Goal: Communication & Community: Answer question/provide support

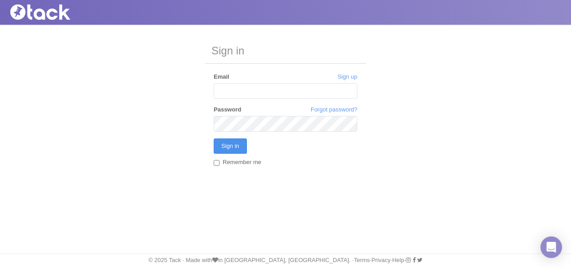
type input "[EMAIL_ADDRESS][DOMAIN_NAME]"
click at [229, 145] on input "Sign in" at bounding box center [230, 145] width 33 height 15
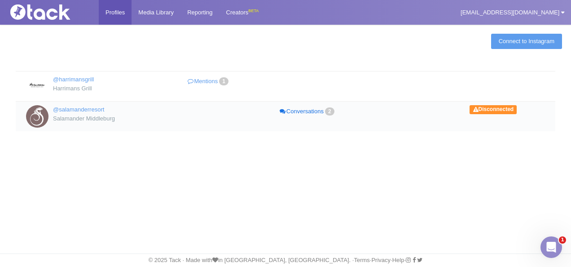
click at [318, 110] on link "Conversations 2" at bounding box center [307, 111] width 99 height 13
click at [545, 36] on link "Connect to Instagram" at bounding box center [526, 41] width 71 height 15
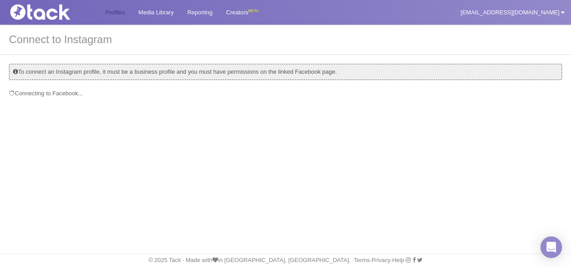
click at [122, 16] on link "Profiles" at bounding box center [115, 12] width 33 height 25
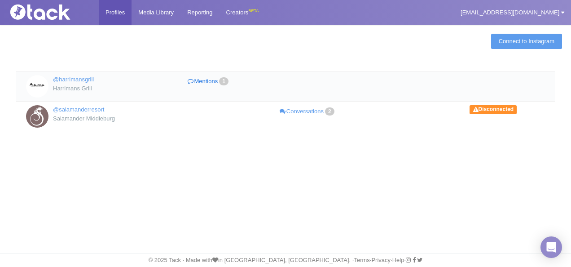
click at [206, 78] on link "Mentions 1" at bounding box center [208, 81] width 99 height 13
click at [502, 37] on link "Connect to Instagram" at bounding box center [526, 41] width 71 height 15
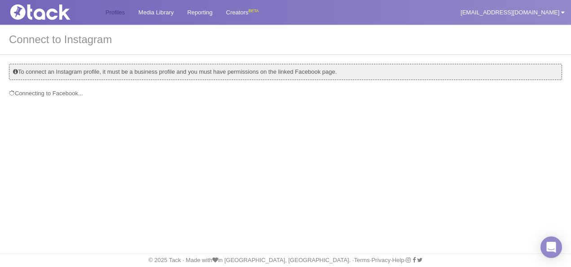
click at [124, 12] on link "Profiles" at bounding box center [115, 12] width 33 height 25
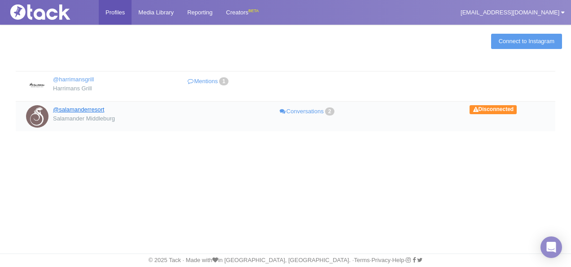
click at [75, 107] on link "@salamanderresort" at bounding box center [78, 109] width 51 height 7
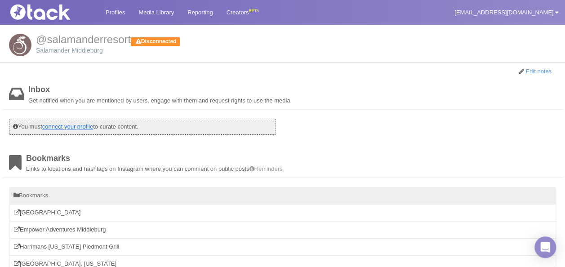
click at [92, 126] on link "connect your profile" at bounding box center [67, 126] width 51 height 7
click at [114, 11] on link "Profiles" at bounding box center [115, 12] width 33 height 25
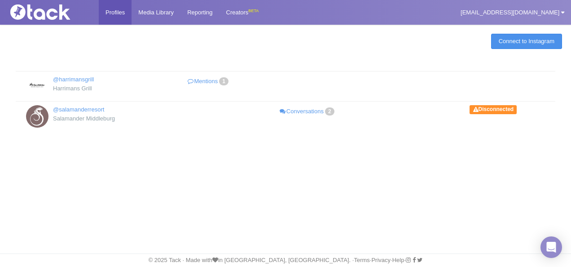
click at [552, 39] on link "Connect to Instagram" at bounding box center [526, 41] width 71 height 15
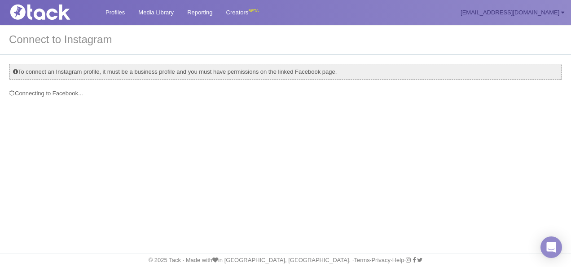
click at [563, 12] on icon at bounding box center [563, 12] width 3 height 6
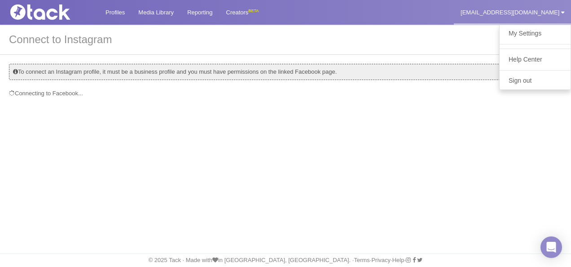
click at [342, 47] on h3 "Connect to Instagram" at bounding box center [285, 40] width 571 height 30
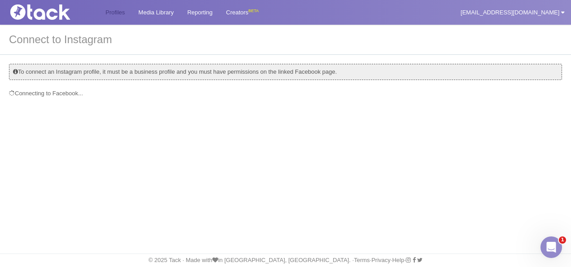
click at [124, 15] on link "Profiles" at bounding box center [115, 12] width 33 height 25
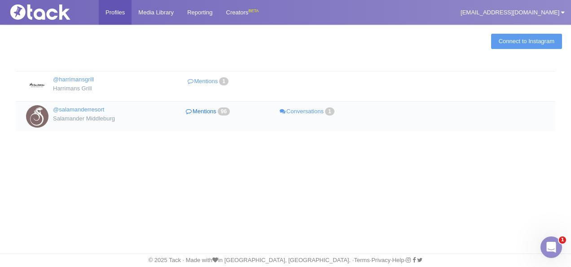
click at [212, 113] on link "Mentions 96" at bounding box center [208, 111] width 99 height 13
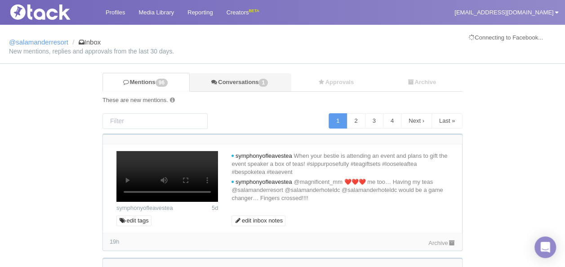
click at [254, 84] on link "Conversations 1" at bounding box center [240, 82] width 101 height 18
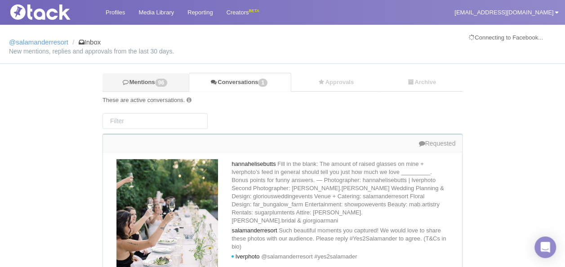
click at [151, 85] on link "Mentions 96" at bounding box center [145, 82] width 86 height 18
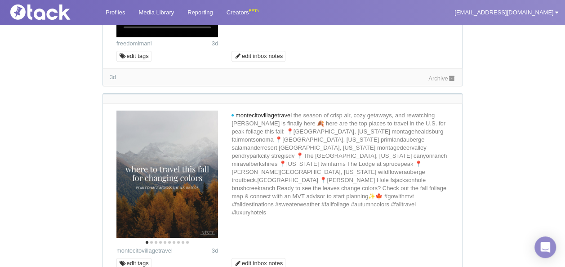
scroll to position [1977, 0]
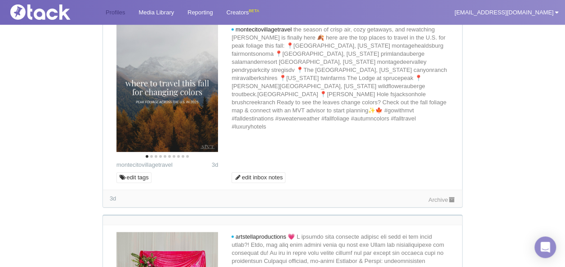
click at [113, 11] on link "Profiles" at bounding box center [115, 12] width 33 height 25
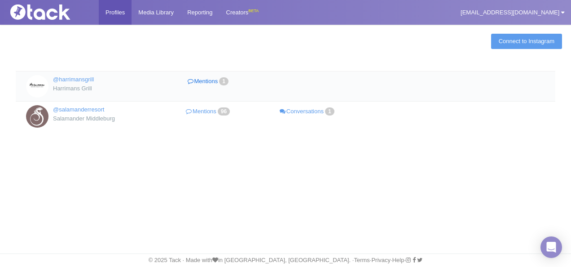
click at [209, 79] on link "Mentions 1" at bounding box center [208, 81] width 99 height 13
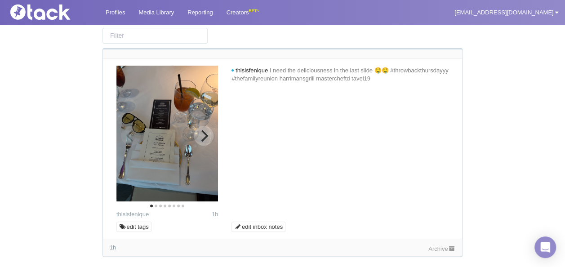
scroll to position [71, 0]
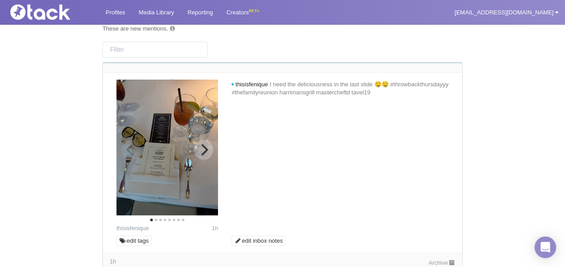
click at [203, 146] on icon "Next" at bounding box center [204, 150] width 12 height 12
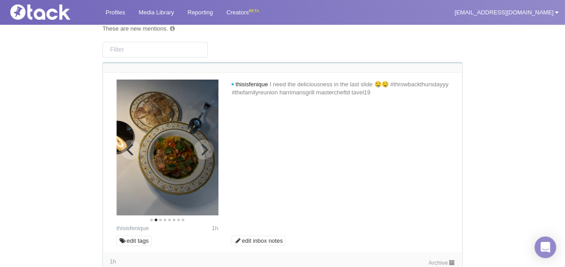
click at [202, 146] on icon "Next" at bounding box center [204, 150] width 12 height 12
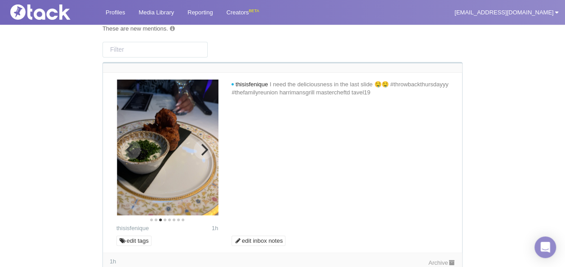
click at [202, 151] on icon "Next" at bounding box center [204, 150] width 12 height 12
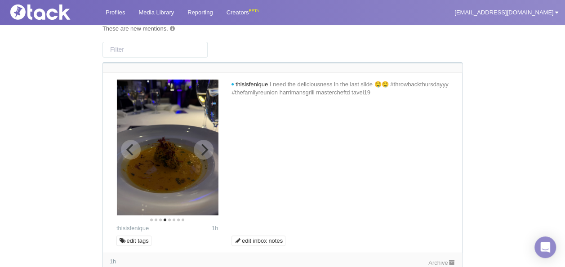
click at [201, 150] on icon "Next" at bounding box center [204, 150] width 12 height 12
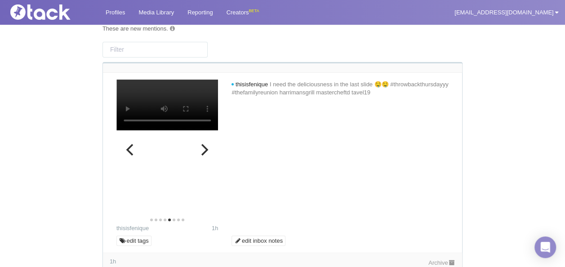
click at [201, 150] on icon "Next" at bounding box center [204, 150] width 12 height 12
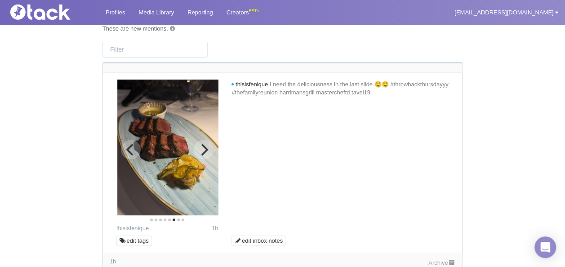
click at [201, 150] on icon "Next" at bounding box center [204, 150] width 12 height 12
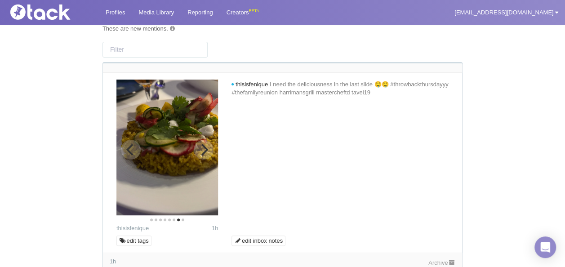
click at [201, 150] on icon "Next" at bounding box center [204, 150] width 12 height 12
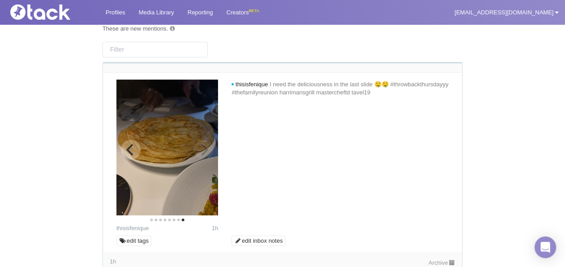
click at [201, 150] on img at bounding box center [167, 148] width 102 height 136
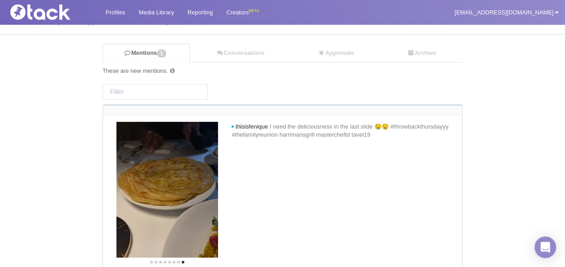
scroll to position [0, 0]
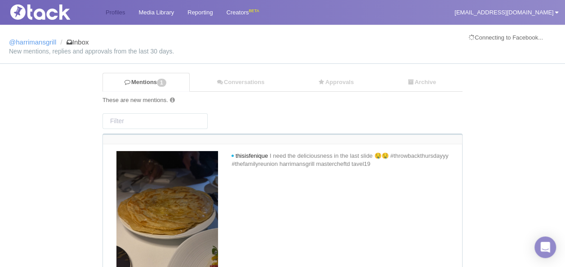
click at [115, 19] on link "Profiles" at bounding box center [115, 12] width 33 height 25
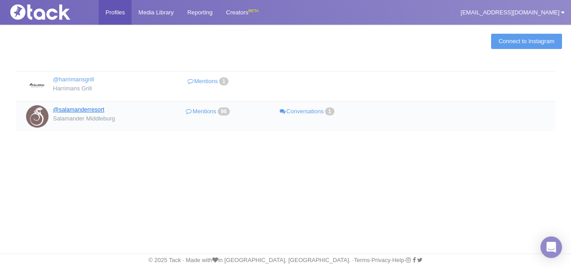
click at [84, 111] on link "@salamanderresort" at bounding box center [78, 109] width 51 height 7
click at [190, 111] on link "Mentions 96" at bounding box center [208, 111] width 99 height 13
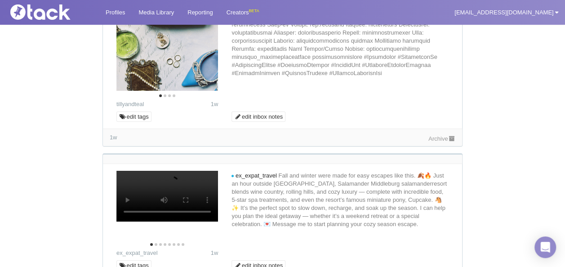
scroll to position [3235, 0]
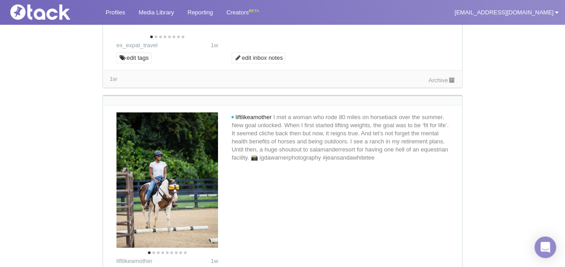
scroll to position [3414, 0]
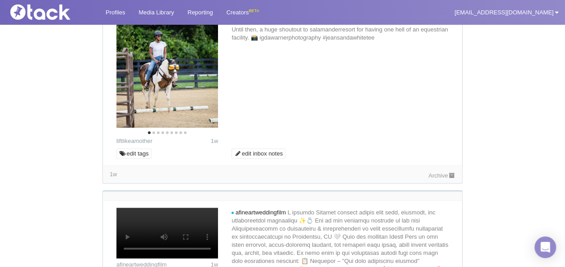
scroll to position [3639, 0]
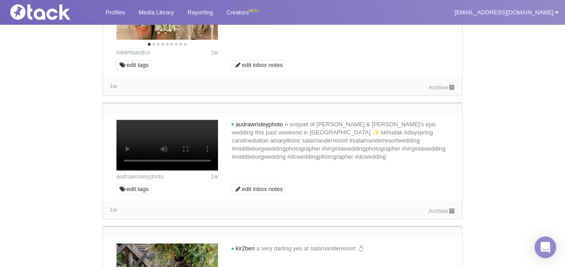
scroll to position [3998, 0]
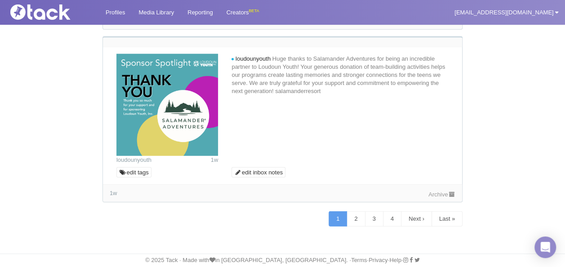
scroll to position [4448, 0]
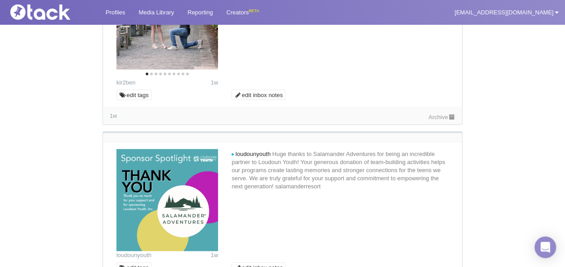
scroll to position [4268, 0]
